Goal: Communication & Community: Connect with others

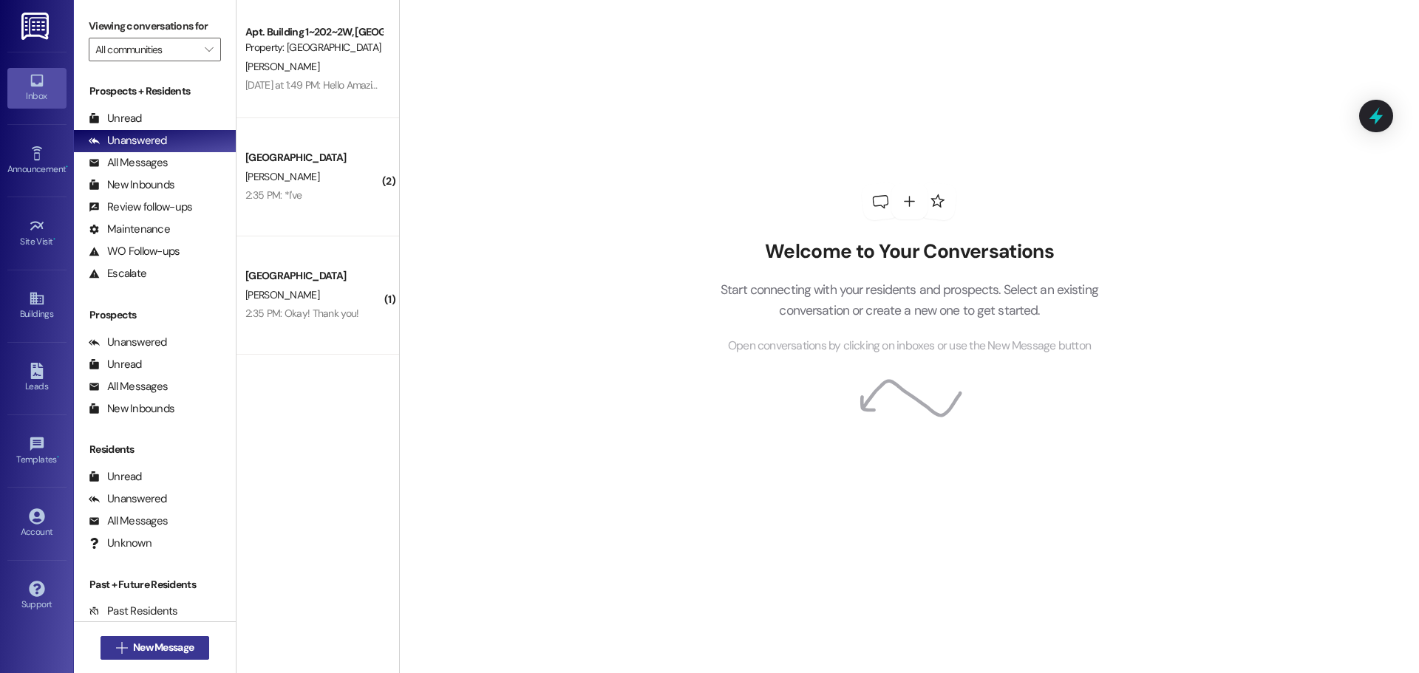
click at [133, 645] on span "New Message" at bounding box center [163, 648] width 61 height 16
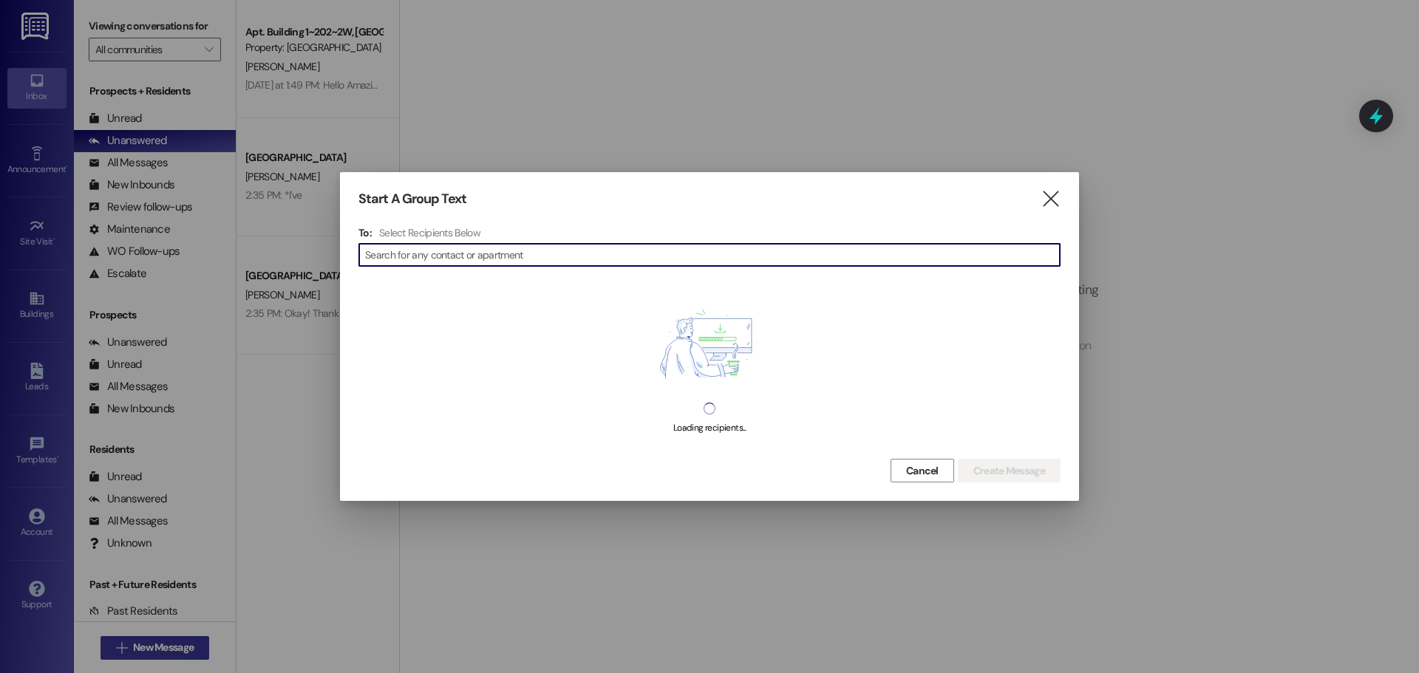
type input "R"
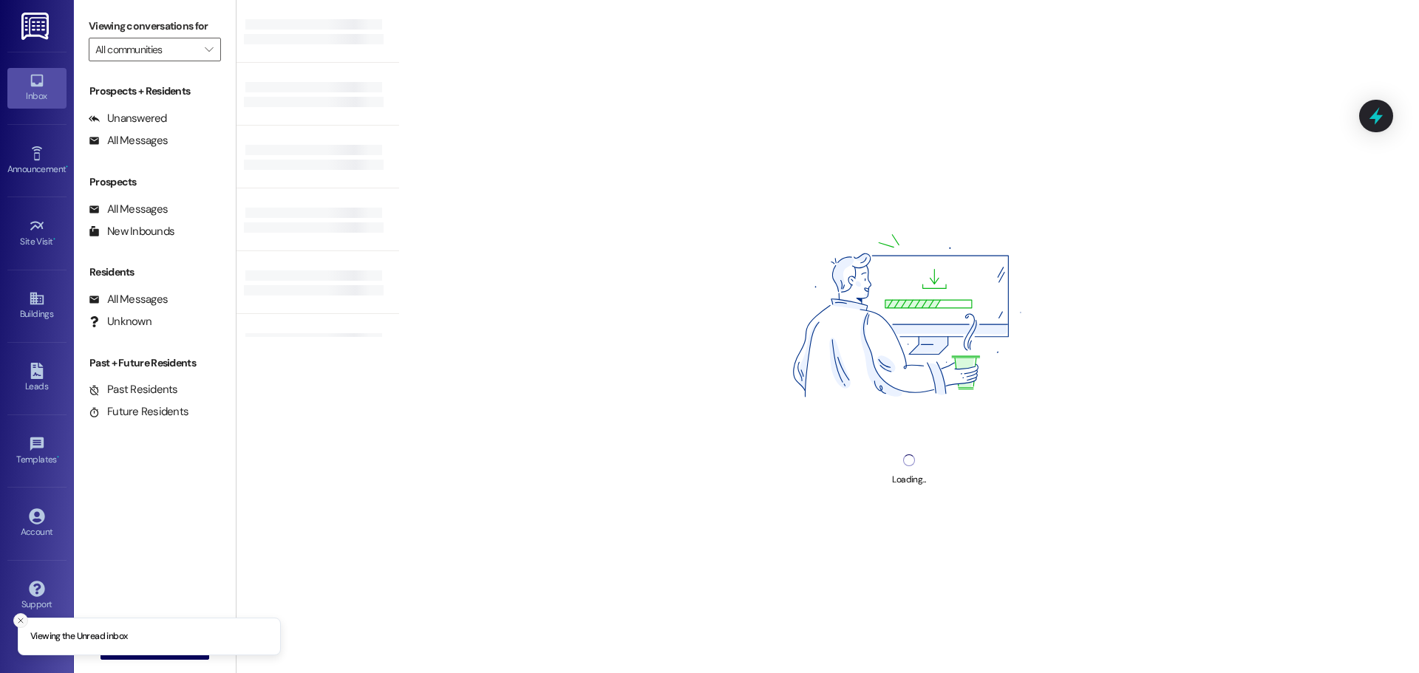
click at [19, 624] on icon "Close toast" at bounding box center [20, 620] width 9 height 9
click at [162, 653] on span "New Message" at bounding box center [163, 648] width 61 height 16
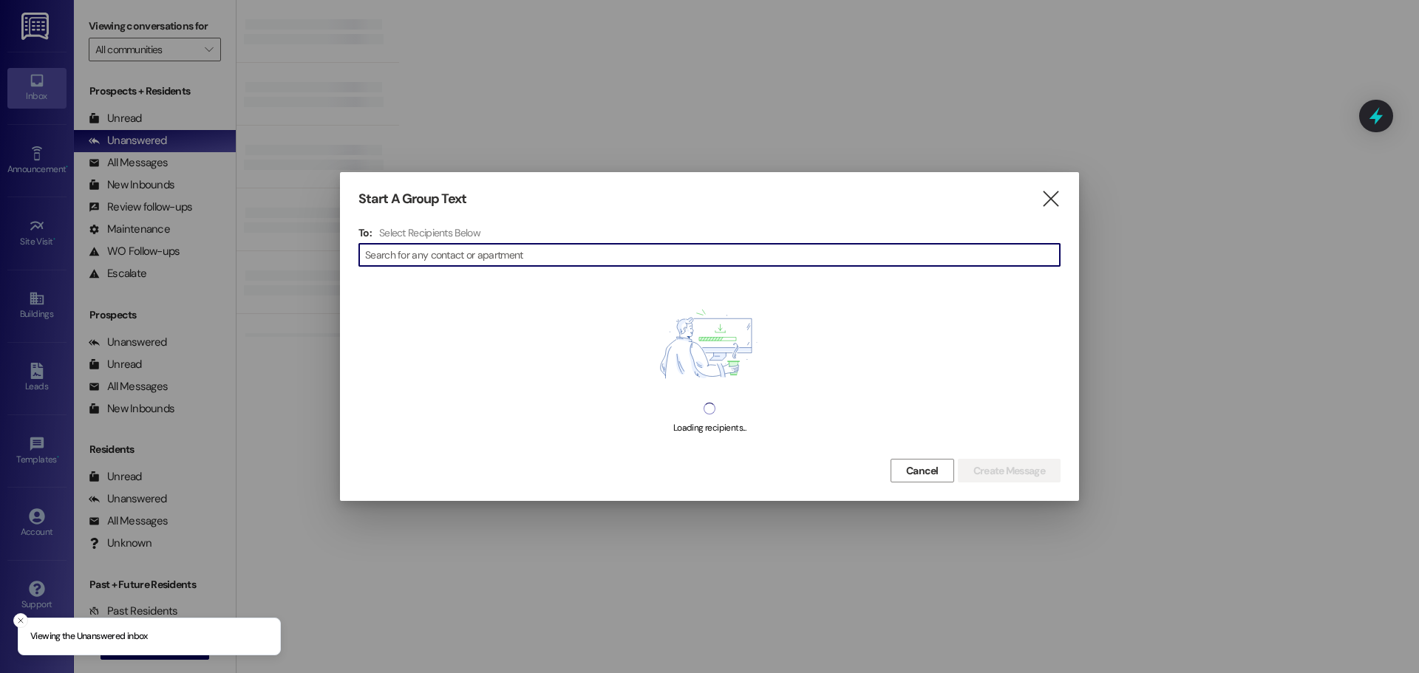
click at [635, 256] on input at bounding box center [712, 255] width 695 height 21
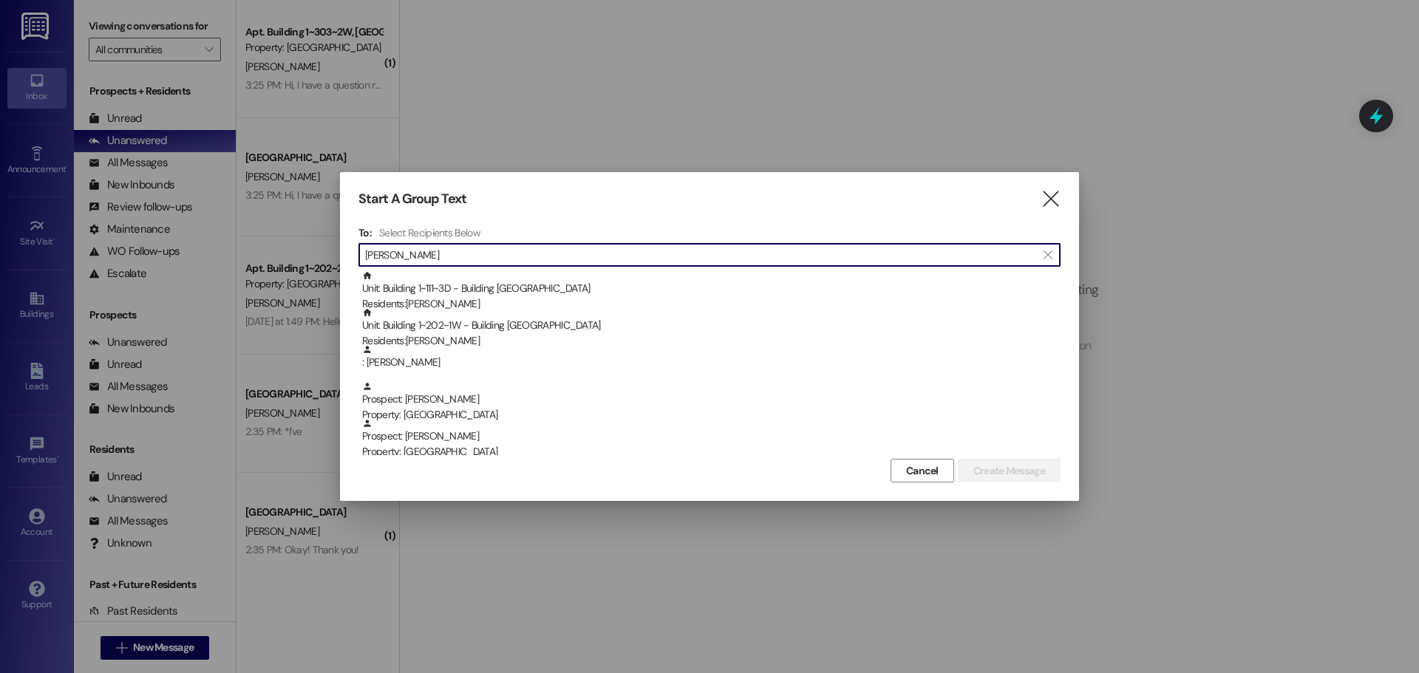
type input "rachel"
click at [633, 277] on div "Unit: Building 1~111~3D - Building 1 Colonial House Residents: rachel wahl" at bounding box center [711, 292] width 698 height 42
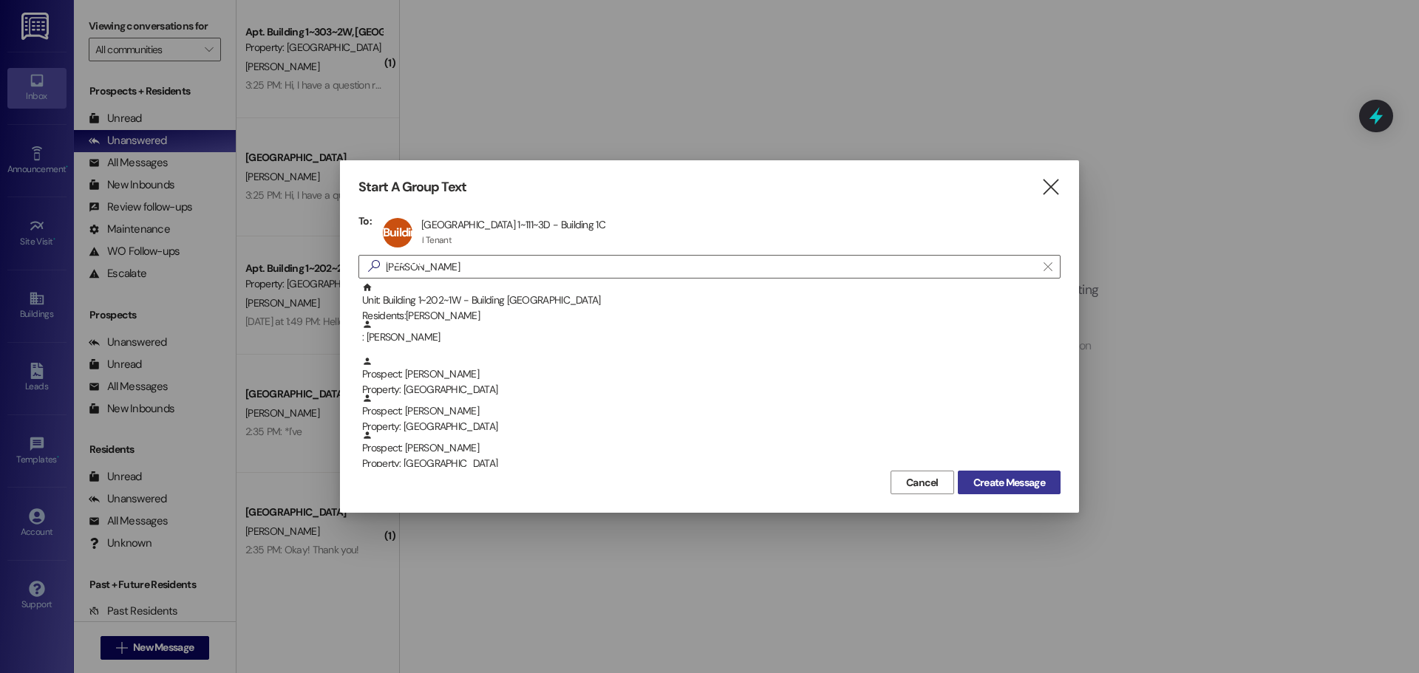
click at [965, 477] on button "Create Message" at bounding box center [1009, 483] width 103 height 24
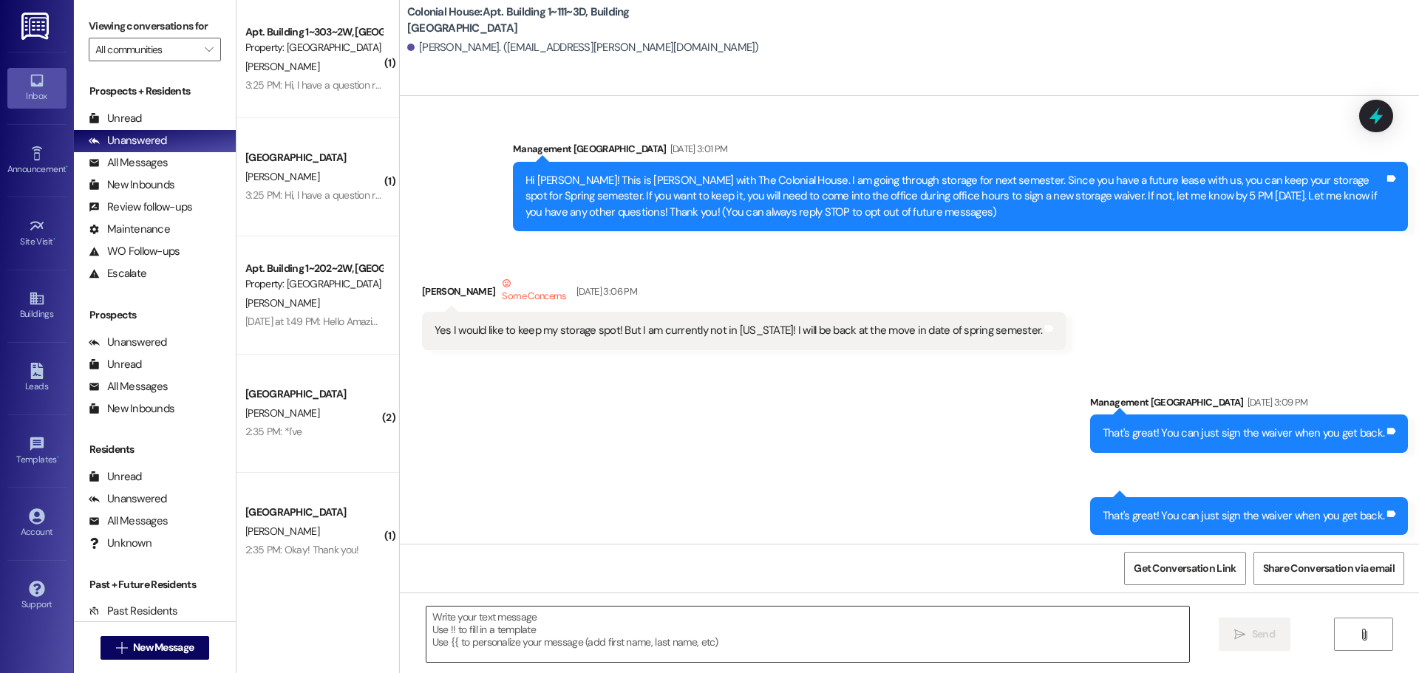
scroll to position [14284, 0]
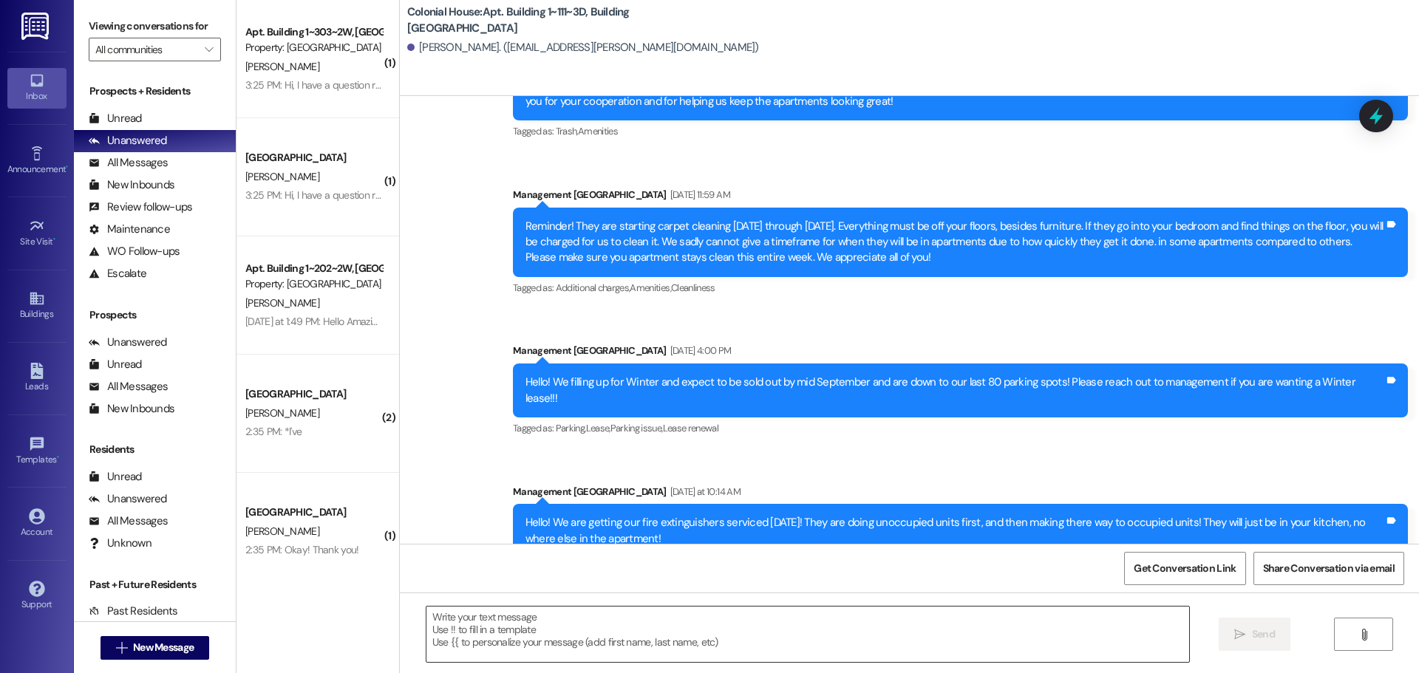
click at [486, 622] on textarea at bounding box center [807, 634] width 763 height 55
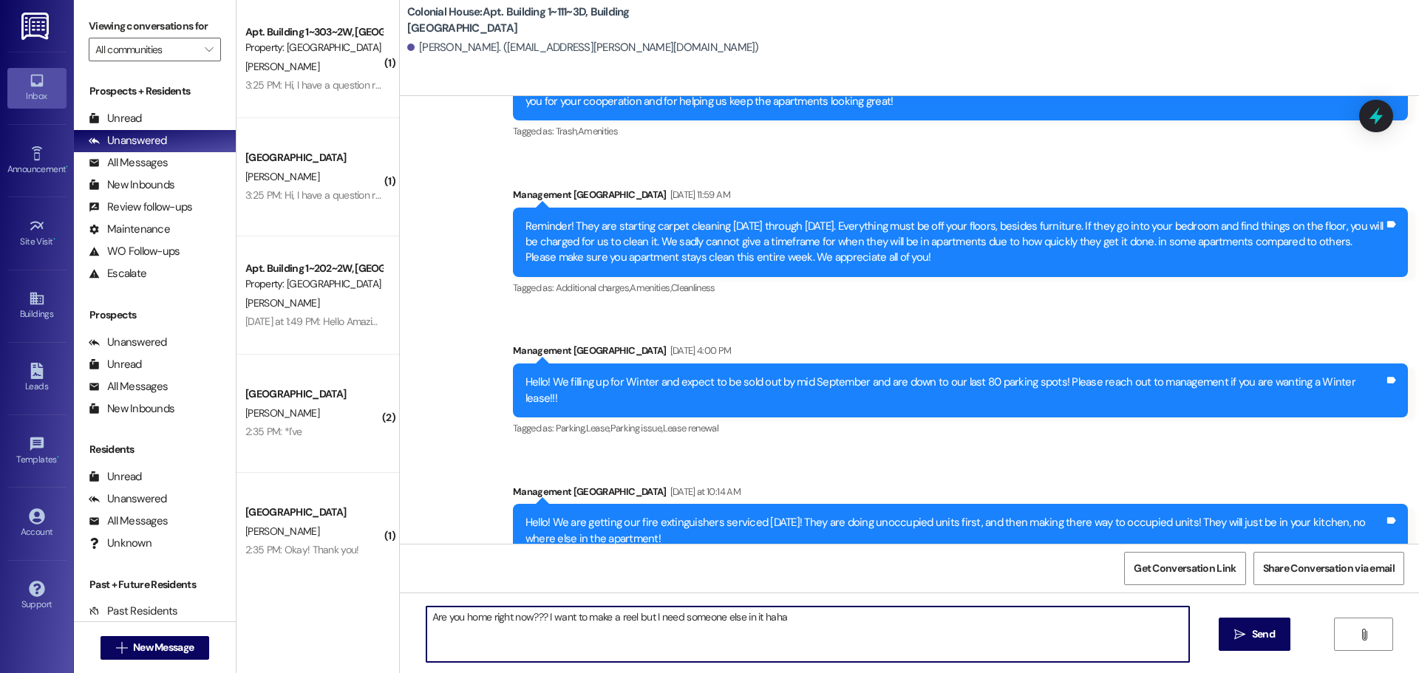
type textarea "Are you home right now??? I want to make a reel but I need someone else in it h…"
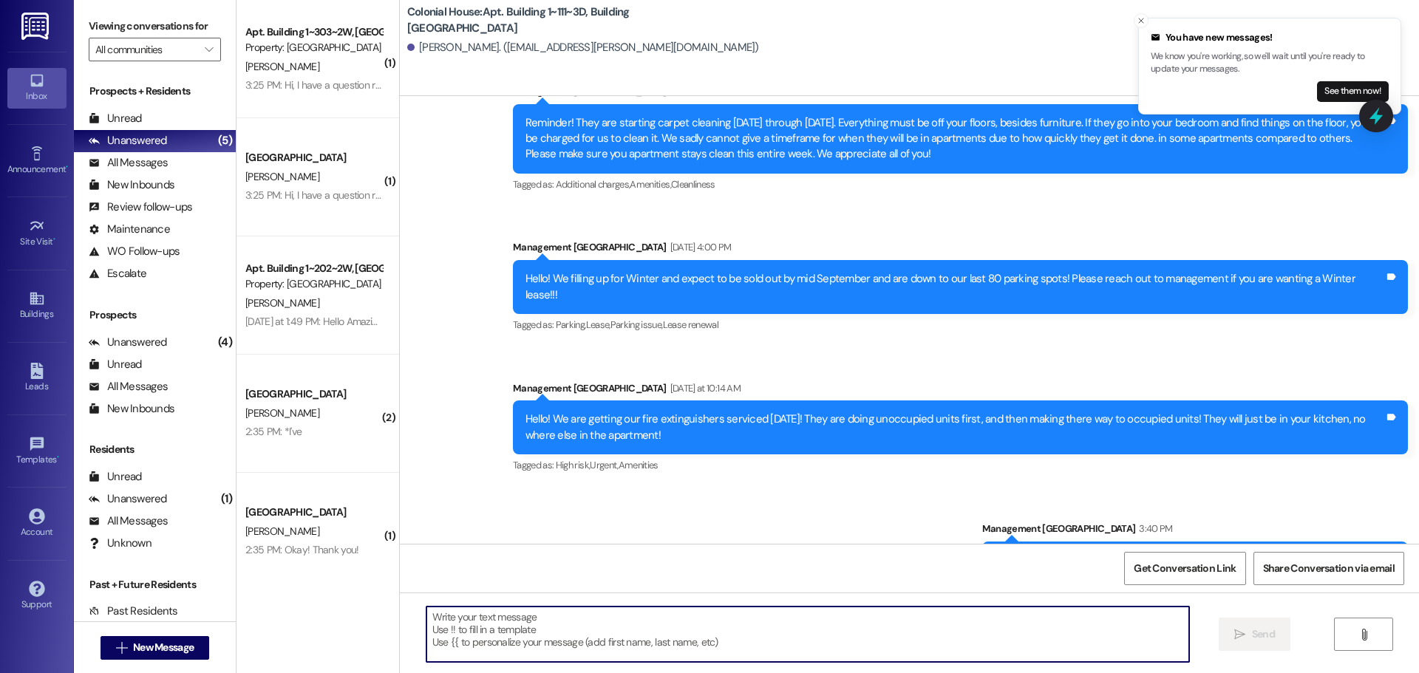
scroll to position [14489, 0]
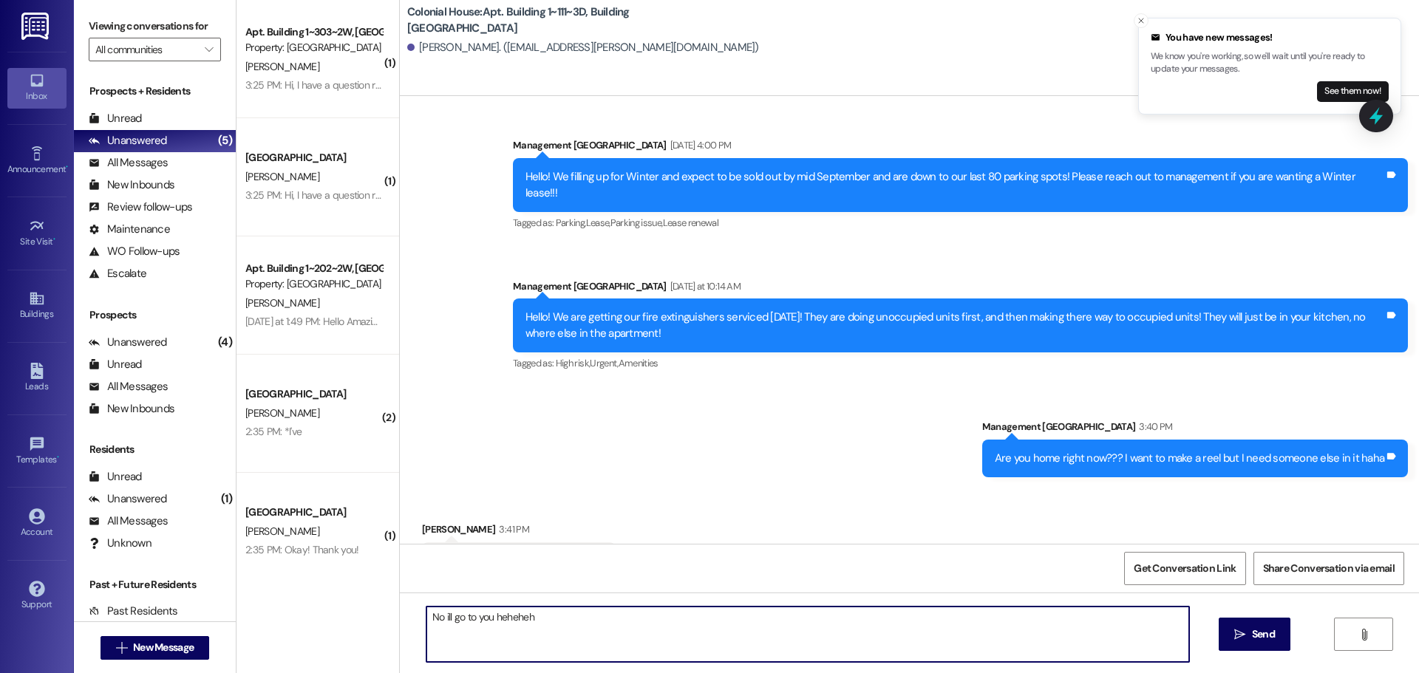
type textarea "No ill go to you hehehehe"
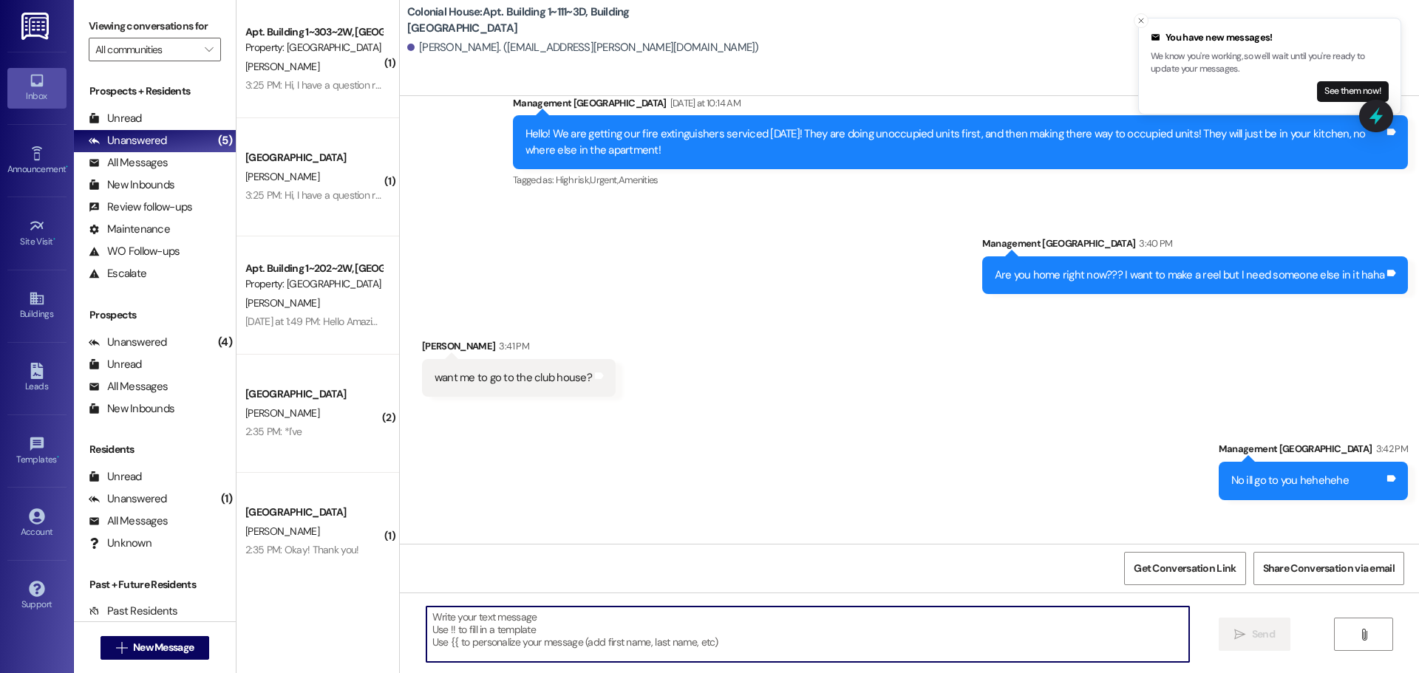
scroll to position [14695, 0]
